Goal: Transaction & Acquisition: Download file/media

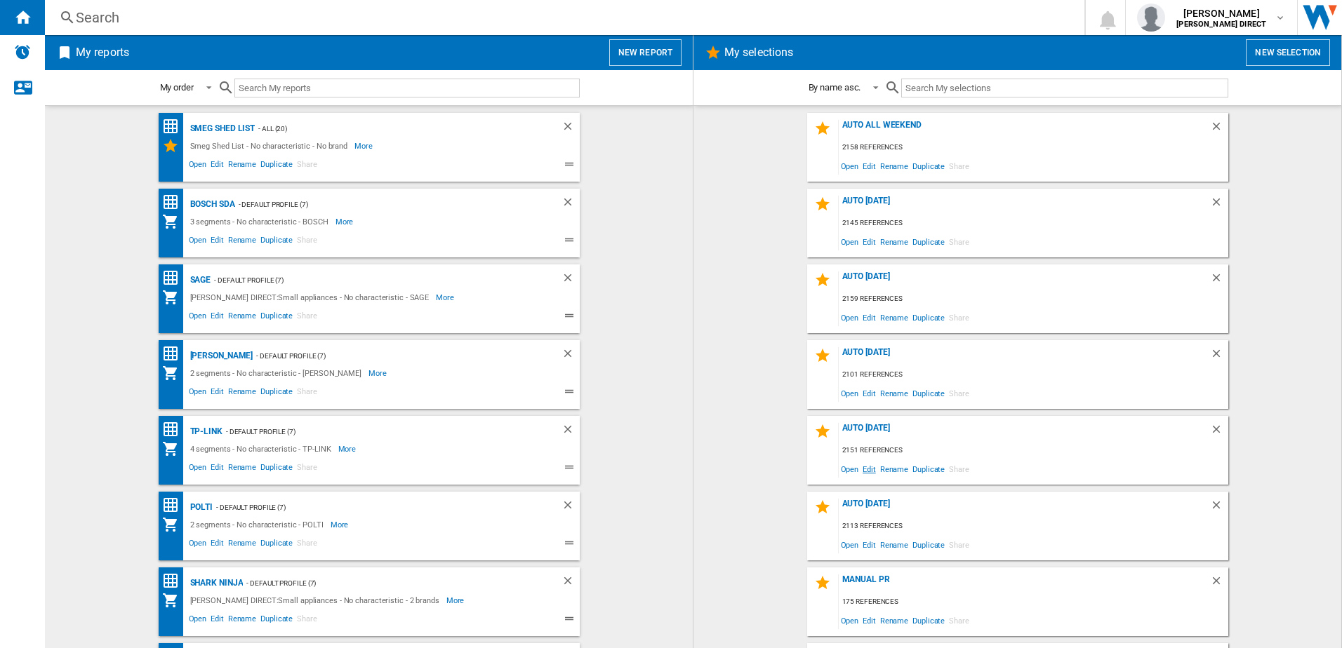
click at [863, 467] on span "Edit" at bounding box center [869, 469] width 18 height 19
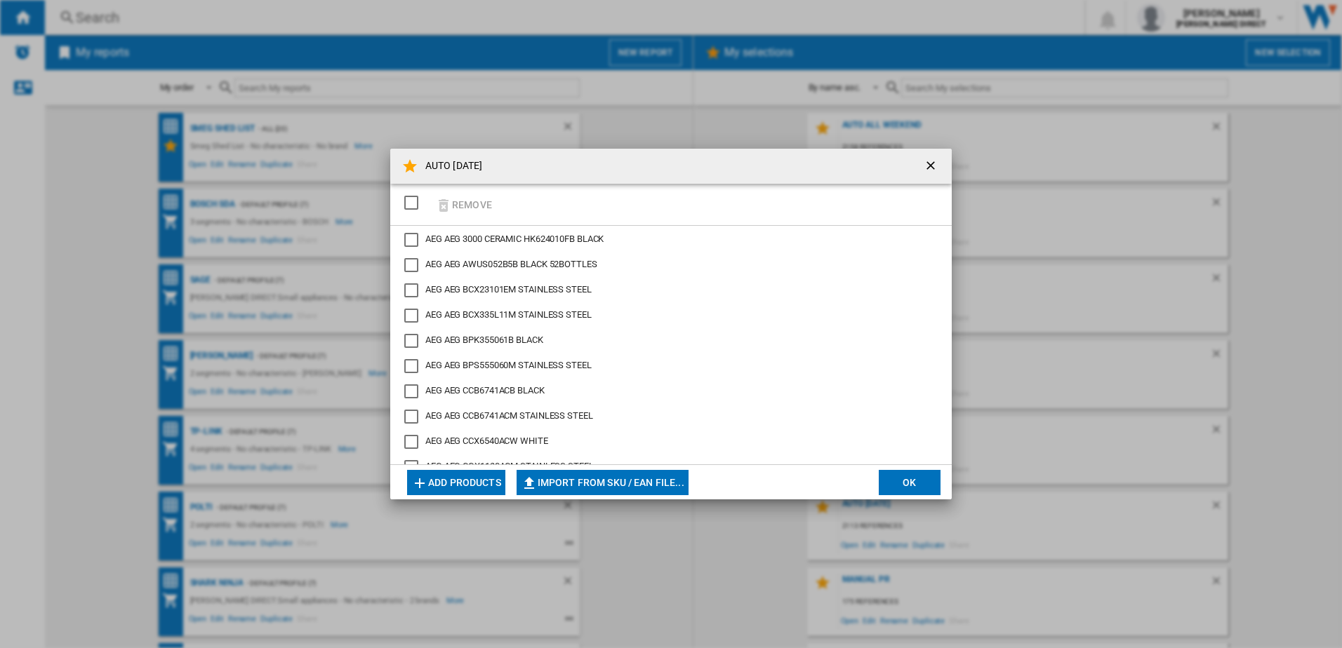
click at [418, 204] on div "SELECTIONS.EDITION_POPUP.SELECT_DESELECT" at bounding box center [411, 203] width 14 height 14
click at [471, 206] on button "Remove" at bounding box center [463, 204] width 65 height 33
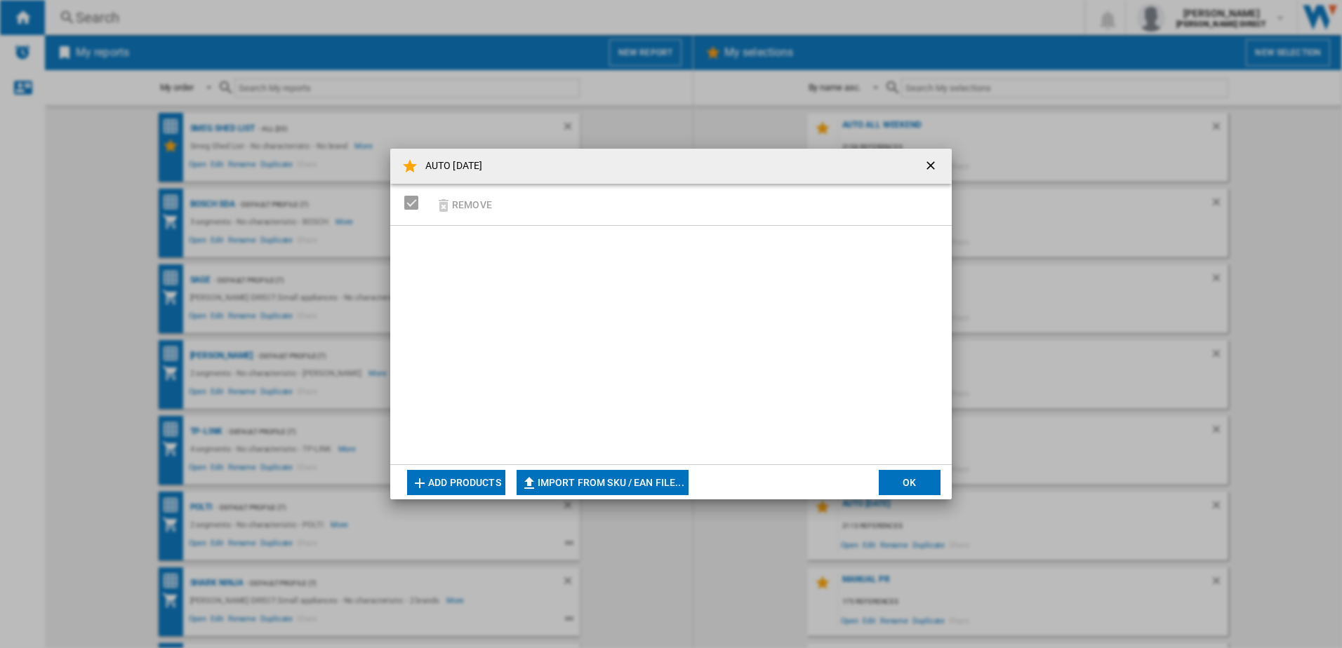
click at [610, 479] on button "Import from SKU / EAN file..." at bounding box center [603, 482] width 172 height 25
type input "**********"
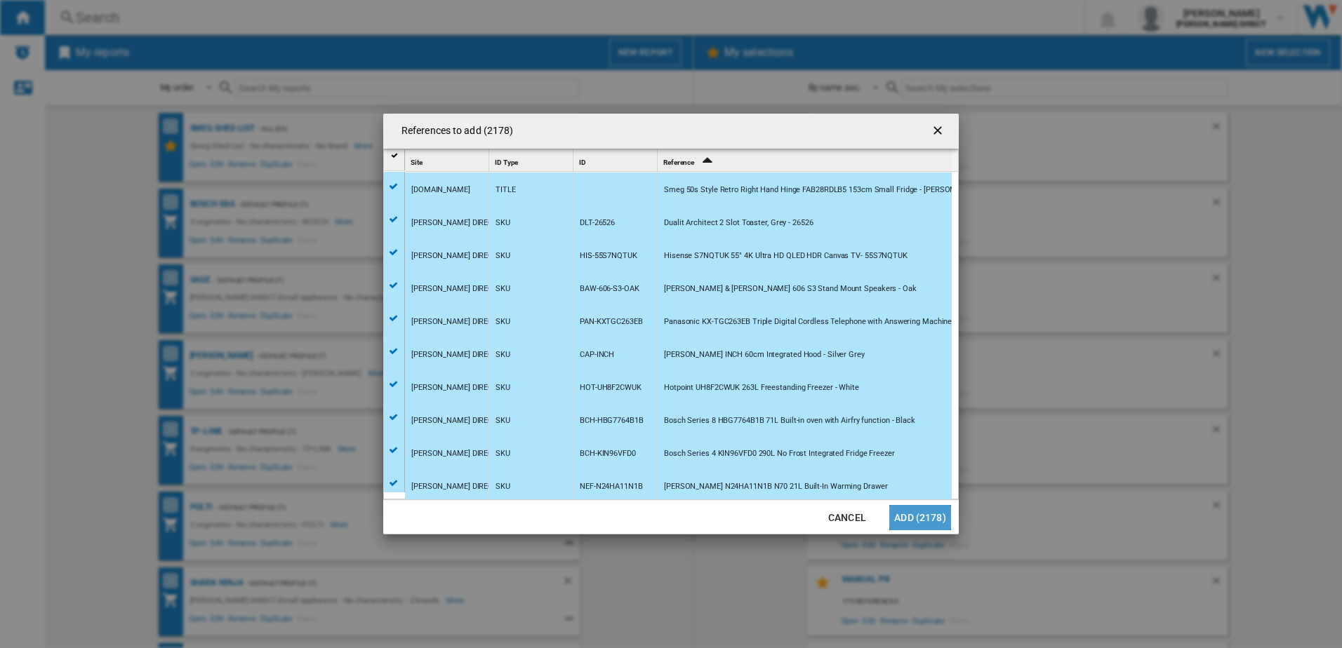
click at [941, 519] on button "Add (2178)" at bounding box center [920, 517] width 62 height 25
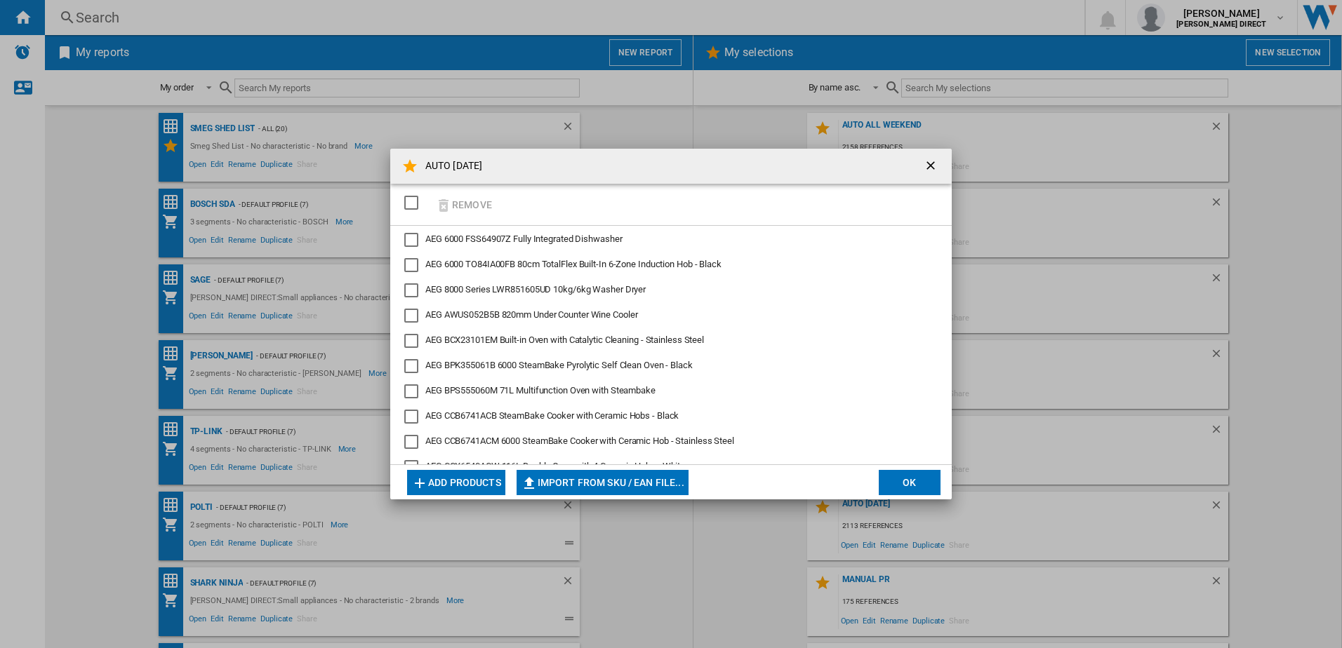
click at [910, 471] on button "OK" at bounding box center [910, 482] width 62 height 25
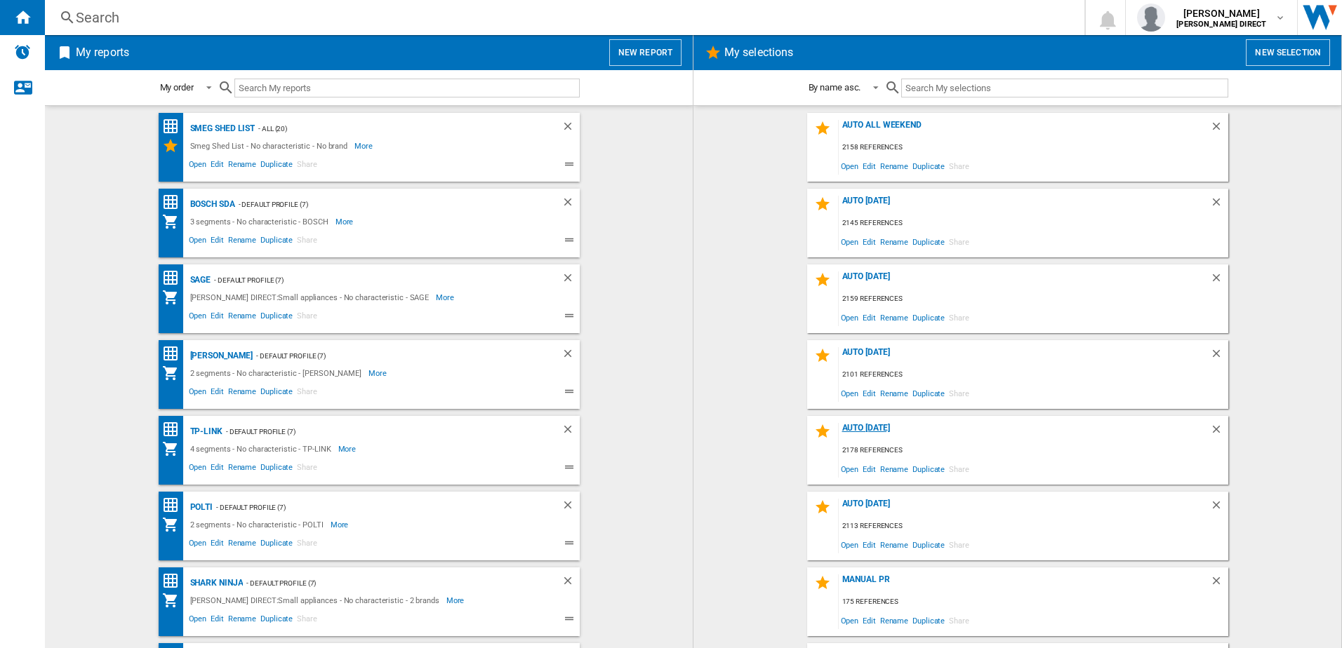
click at [844, 425] on div "AUTO [DATE]" at bounding box center [1024, 432] width 371 height 19
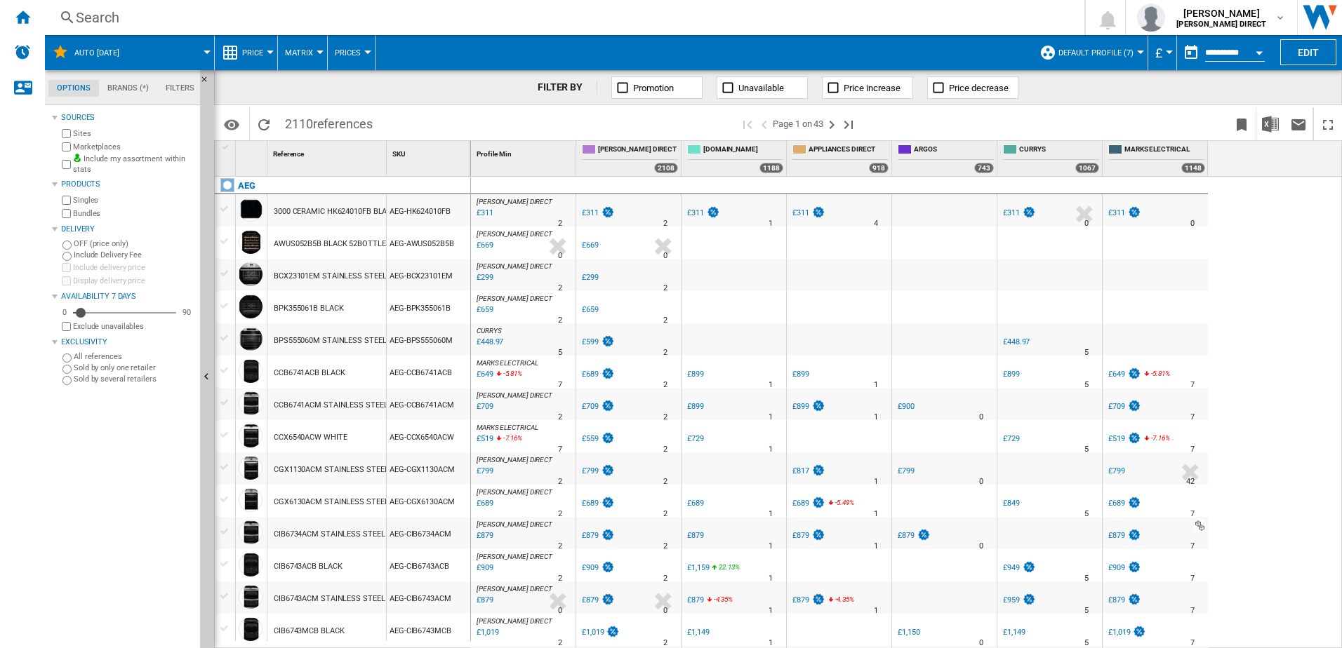
click at [93, 211] on label "Bundles" at bounding box center [133, 213] width 121 height 11
click at [106, 144] on label "Marketplaces" at bounding box center [133, 147] width 121 height 11
click at [1271, 128] on img "Download in Excel" at bounding box center [1270, 124] width 17 height 17
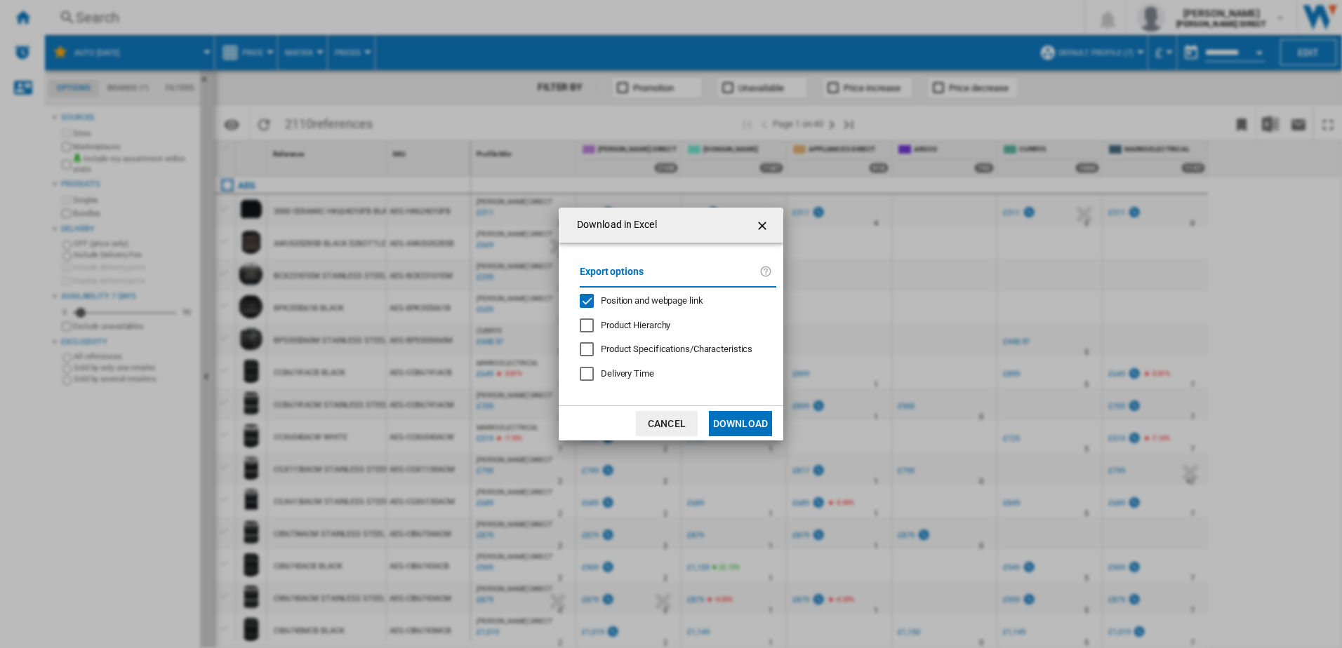
click at [672, 302] on span "Position and webpage link" at bounding box center [652, 300] width 102 height 11
click at [741, 421] on button "Download" at bounding box center [740, 423] width 63 height 25
